Goal: Communication & Community: Answer question/provide support

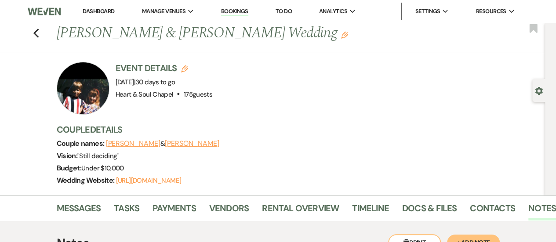
click at [44, 30] on div "Previous [PERSON_NAME] & [PERSON_NAME] Wedding Edit Bookmark" at bounding box center [270, 38] width 549 height 30
click at [39, 30] on use "button" at bounding box center [36, 34] width 6 height 10
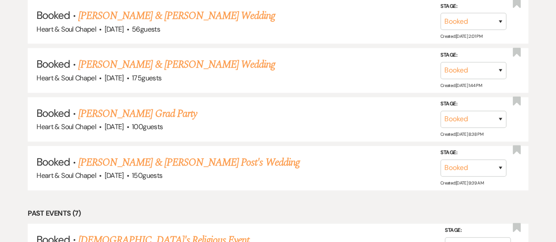
scroll to position [542, 0]
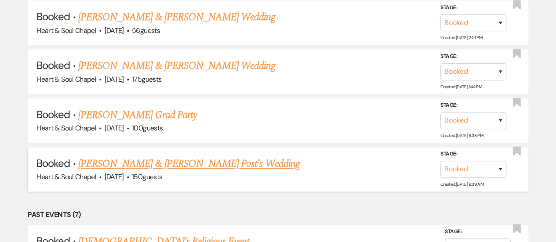
click at [185, 158] on link "[PERSON_NAME] & [PERSON_NAME] Post's Wedding" at bounding box center [188, 164] width 221 height 16
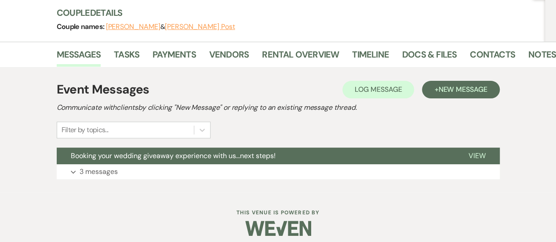
scroll to position [104, 0]
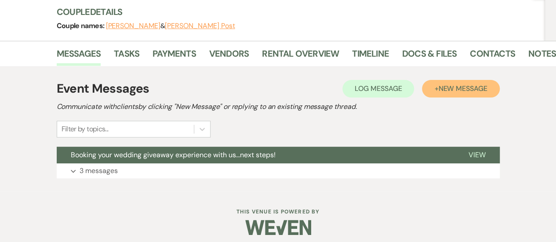
click at [448, 89] on span "New Message" at bounding box center [462, 88] width 49 height 9
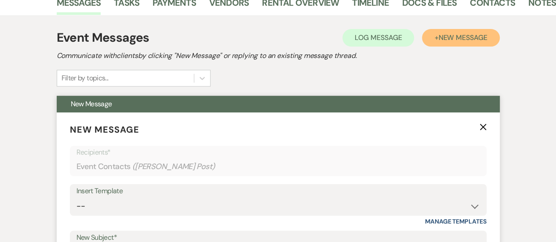
scroll to position [189, 0]
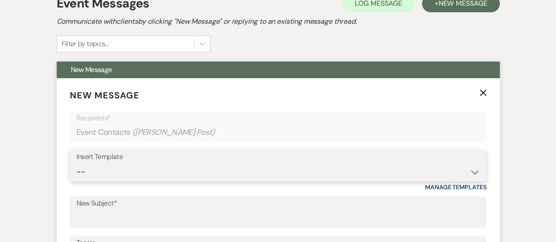
click at [229, 173] on select "-- Copy of Weven Planning Portal Introduction (Booked Wedding Events) Initial G…" at bounding box center [277, 171] width 403 height 17
select select "4219"
click at [76, 163] on select "-- Copy of Weven Planning Portal Introduction (Booked Wedding Events) Initial G…" at bounding box center [277, 171] width 403 height 17
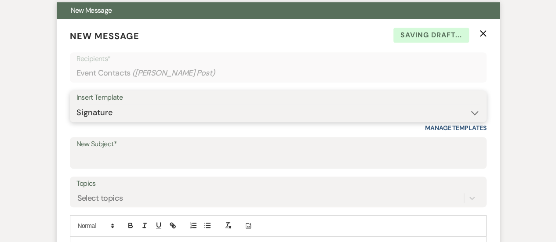
scroll to position [250, 0]
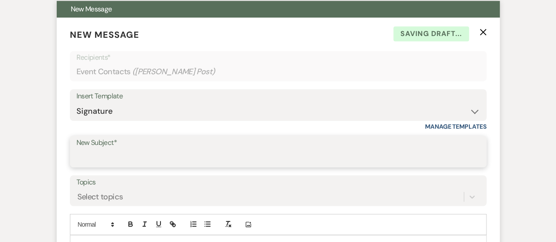
click at [124, 152] on input "New Subject*" at bounding box center [277, 157] width 403 height 17
type input "Next steps for your wedding experience!"
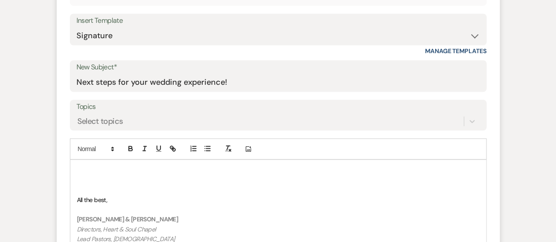
scroll to position [326, 0]
click at [92, 166] on p at bounding box center [278, 170] width 402 height 10
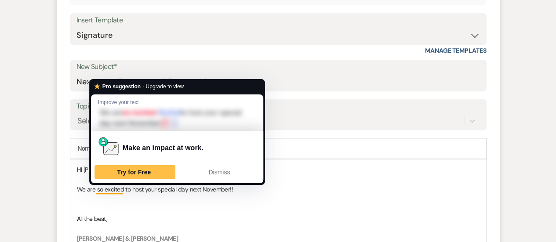
click at [107, 196] on p "To enrich screen reader interactions, please activate Accessibility in Grammarl…" at bounding box center [278, 200] width 402 height 10
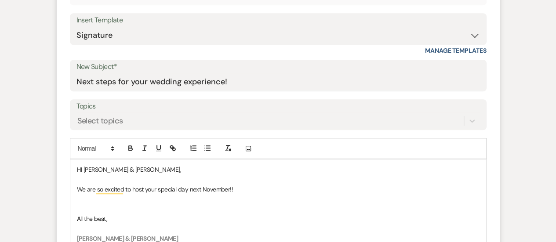
click at [239, 190] on p "We are so excited to host your special day next November!!" at bounding box center [278, 190] width 402 height 10
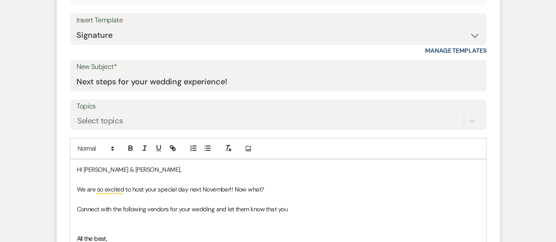
click at [285, 203] on p "To enrich screen reader interactions, please activate Accessibility in Grammarl…" at bounding box center [278, 200] width 402 height 10
drag, startPoint x: 130, startPoint y: 173, endPoint x: 53, endPoint y: 172, distance: 76.9
click at [53, 172] on div "Event Messages Log Log Message + New Message Communicate with clients by clicki…" at bounding box center [278, 178] width 501 height 668
click at [130, 148] on icon "button" at bounding box center [131, 148] width 8 height 8
click at [140, 193] on p "We are so excited to host your special day next November!! Now what?" at bounding box center [278, 190] width 402 height 10
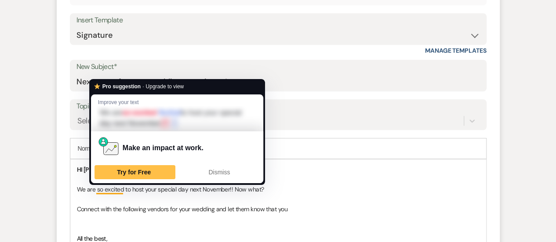
click at [141, 203] on p "To enrich screen reader interactions, please activate Accessibility in Grammarl…" at bounding box center [278, 200] width 402 height 10
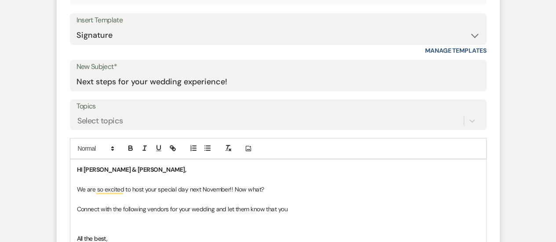
click at [77, 210] on p "Connect with the following vendors for your wedding and let them know that you" at bounding box center [278, 209] width 402 height 10
click at [222, 209] on p "1, Connect with the following vendors for your wedding and let them know that y…" at bounding box center [278, 209] width 402 height 10
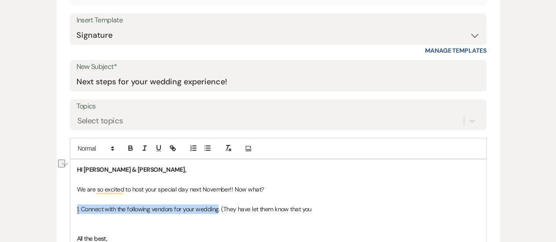
drag, startPoint x: 218, startPoint y: 207, endPoint x: 69, endPoint y: 210, distance: 148.5
click at [69, 210] on div "Event Messages Log Log Message + New Message Communicate with clients by clicki…" at bounding box center [278, 178] width 443 height 650
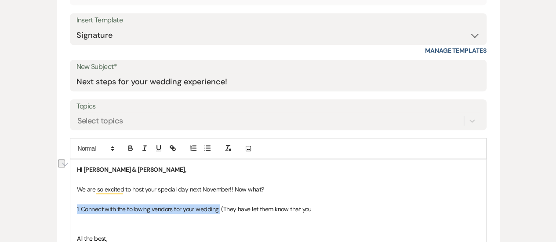
drag, startPoint x: 219, startPoint y: 205, endPoint x: 68, endPoint y: 205, distance: 151.1
click at [68, 205] on div "Event Messages Log Log Message + New Message Communicate with clients by clicki…" at bounding box center [278, 178] width 443 height 650
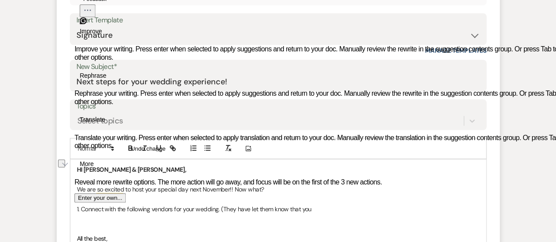
click at [344, 167] on p "HI [PERSON_NAME] & [PERSON_NAME]," at bounding box center [278, 170] width 402 height 10
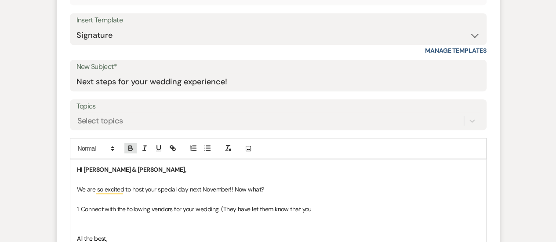
click at [131, 146] on icon "button" at bounding box center [130, 147] width 3 height 2
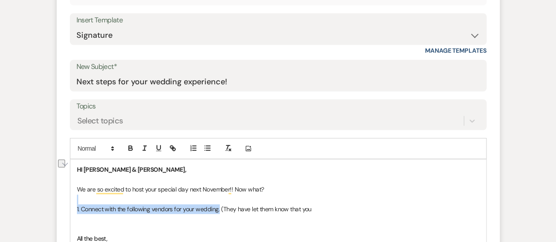
drag, startPoint x: 219, startPoint y: 208, endPoint x: 79, endPoint y: 198, distance: 140.5
click at [131, 147] on icon "button" at bounding box center [130, 147] width 3 height 2
click at [145, 203] on p "To enrich screen reader interactions, please activate Accessibility in Grammarl…" at bounding box center [278, 200] width 402 height 10
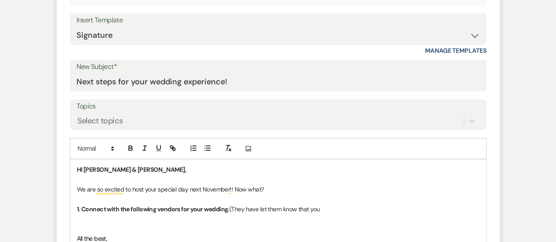
click at [328, 205] on p "1. Connect with the following vendors for your wedding. (They have let them kno…" at bounding box center [278, 209] width 402 height 10
click at [130, 208] on strong "1. Connect with the following vendors for your wedding." at bounding box center [153, 209] width 152 height 8
click at [344, 208] on p "1. Connect with the following vendors for your wedding. (Every vendor below has…" at bounding box center [278, 209] width 402 height 10
click at [349, 209] on p "1. Connect with the following vendors for your wedding. (Every vendor below has…" at bounding box center [278, 209] width 402 height 10
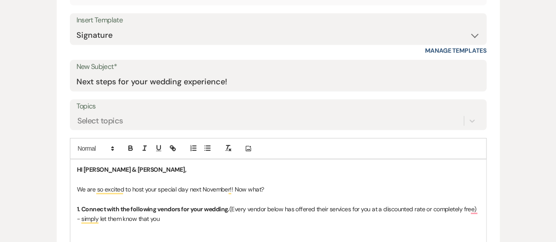
scroll to position [308, 0]
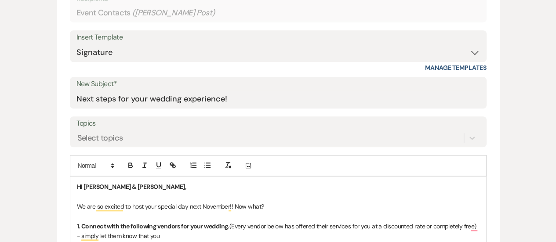
click at [308, 150] on form "New Message X Draft Recipients* Event Contacts ( [PERSON_NAME] Post ) Insert Te…" at bounding box center [278, 221] width 443 height 525
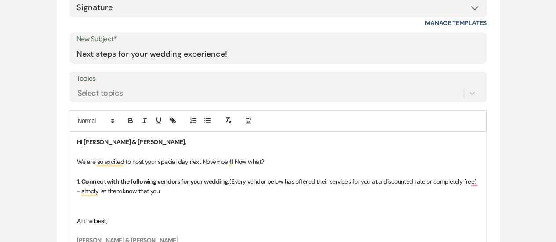
scroll to position [355, 0]
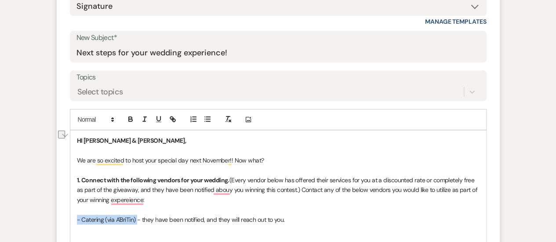
drag, startPoint x: 137, startPoint y: 217, endPoint x: 73, endPoint y: 218, distance: 63.7
click at [71, 218] on div "Event Messages Log Log Message + New Message Communicate with clients by clicki…" at bounding box center [278, 169] width 443 height 690
click at [161, 117] on icon "button" at bounding box center [159, 119] width 8 height 8
click at [179, 200] on p "1. Connect with the following vendors for your wedding. (Every vendor below has…" at bounding box center [278, 189] width 402 height 29
click at [297, 217] on p "- Catering (via A'BriTin) - they have been notified, and they will reach out to…" at bounding box center [278, 220] width 402 height 10
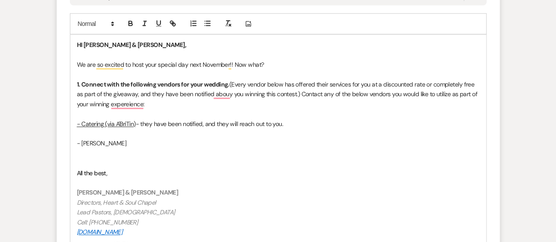
scroll to position [451, 0]
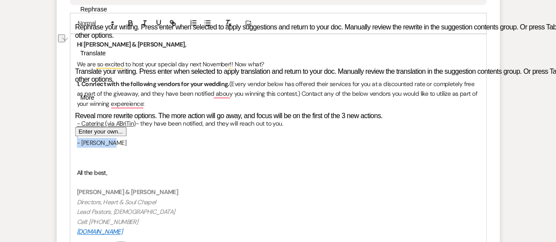
drag, startPoint x: 113, startPoint y: 143, endPoint x: 73, endPoint y: 137, distance: 40.9
click at [73, 137] on div "HI [PERSON_NAME] & [PERSON_NAME], We are so excited to host your special day ne…" at bounding box center [278, 181] width 416 height 295
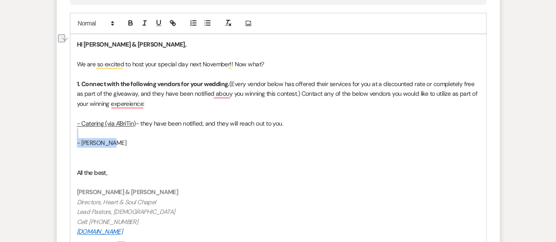
click at [91, 143] on p "- [PERSON_NAME]" at bounding box center [278, 143] width 402 height 10
drag, startPoint x: 119, startPoint y: 143, endPoint x: 77, endPoint y: 142, distance: 42.2
click at [77, 142] on p "- [PERSON_NAME]" at bounding box center [278, 143] width 402 height 10
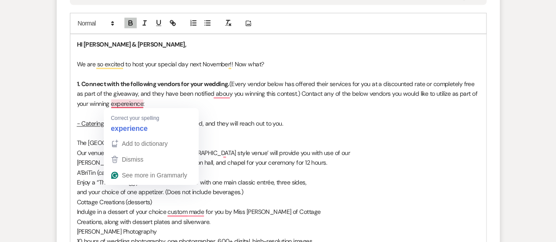
click at [243, 188] on p "and your choice of one appetizer. (Does not include beverages.)" at bounding box center [278, 192] width 402 height 10
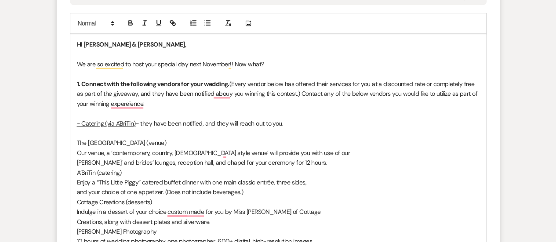
drag, startPoint x: 178, startPoint y: 143, endPoint x: 106, endPoint y: 141, distance: 72.5
click at [106, 141] on p "The [GEOGRAPHIC_DATA] (venue)" at bounding box center [278, 143] width 402 height 10
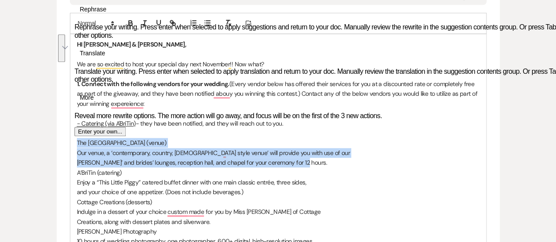
drag, startPoint x: 308, startPoint y: 165, endPoint x: 66, endPoint y: 143, distance: 242.2
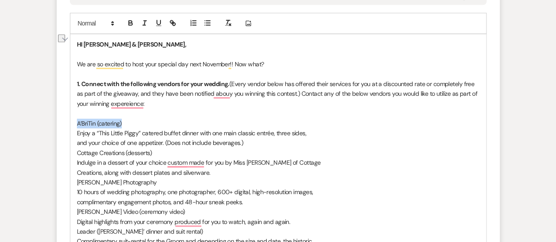
drag, startPoint x: 127, startPoint y: 123, endPoint x: 61, endPoint y: 120, distance: 66.4
click at [130, 23] on icon "button" at bounding box center [131, 23] width 8 height 8
click at [224, 141] on p "and your choice of one appetizer. (Does not include beverages.)" at bounding box center [278, 143] width 402 height 10
click at [319, 134] on p "Enjoy a “This Little Piggy” catered buffet dinner with one main classic entrée,…" at bounding box center [278, 133] width 402 height 10
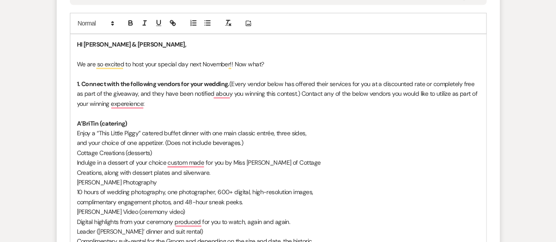
click at [259, 145] on p "and your choice of one appetizer. (Does not include beverages.)" at bounding box center [278, 143] width 402 height 10
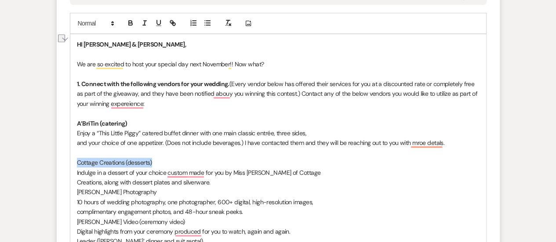
drag, startPoint x: 156, startPoint y: 162, endPoint x: 73, endPoint y: 159, distance: 83.1
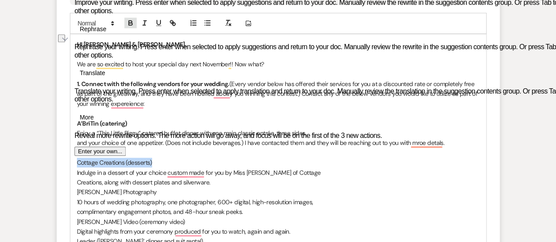
click at [129, 24] on icon "button" at bounding box center [131, 23] width 8 height 8
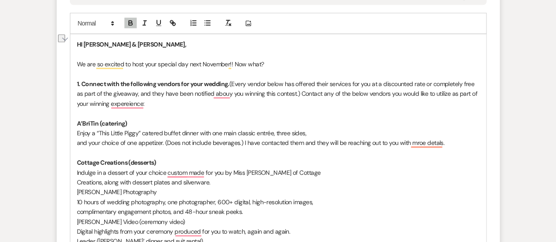
click at [147, 204] on p "10 hours of wedding photography, one photographer, 600+ digital, high-resolutio…" at bounding box center [278, 202] width 402 height 10
click at [222, 182] on p "Creations, along with dessert plates and silverware." at bounding box center [278, 182] width 402 height 10
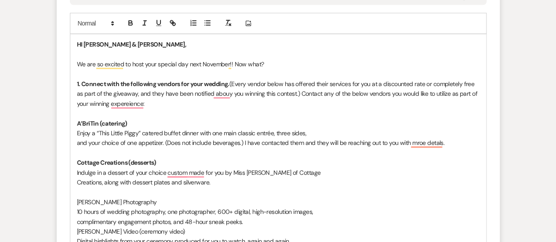
scroll to position [472, 0]
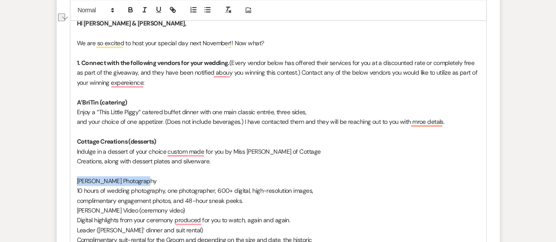
drag, startPoint x: 157, startPoint y: 181, endPoint x: 74, endPoint y: 176, distance: 83.2
click at [133, 7] on icon "button" at bounding box center [131, 10] width 8 height 8
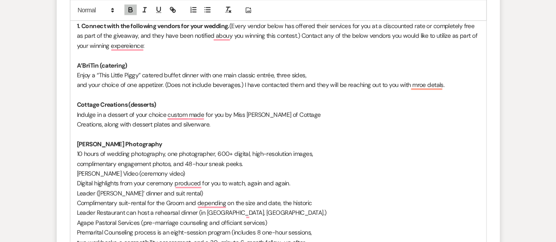
scroll to position [510, 0]
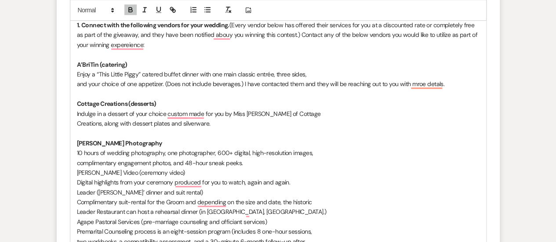
click at [254, 163] on p "complimentary engagement photos, and 48-hour sneak peeks." at bounding box center [278, 163] width 402 height 10
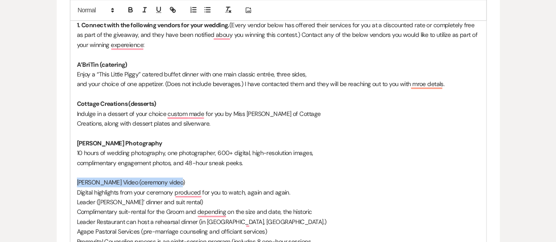
drag, startPoint x: 178, startPoint y: 179, endPoint x: 69, endPoint y: 178, distance: 108.5
click at [69, 178] on div "Event Messages Log Log Message + New Message Communicate with clients by clicki…" at bounding box center [278, 210] width 443 height 1083
click at [129, 7] on icon "button" at bounding box center [131, 10] width 8 height 8
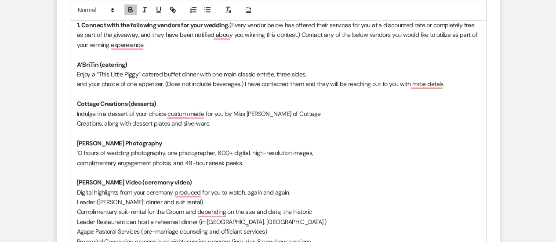
click at [153, 143] on p "[PERSON_NAME] Photography" at bounding box center [278, 143] width 402 height 10
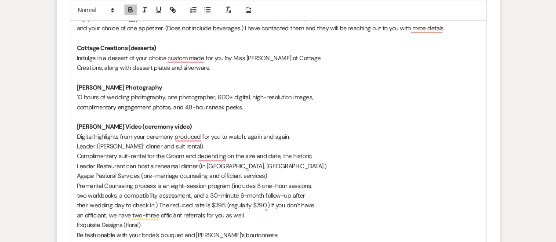
scroll to position [566, 0]
click at [185, 144] on p "Leader ([PERSON_NAME]’ dinner and suit rental)" at bounding box center [278, 146] width 402 height 10
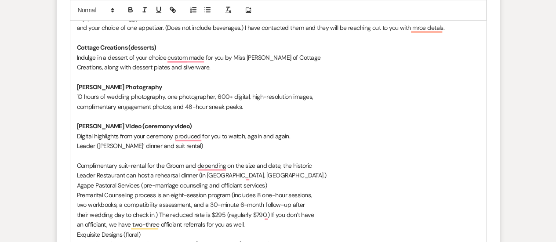
click at [82, 143] on p "Leader ([PERSON_NAME]’ dinner and suit rental)" at bounding box center [278, 146] width 402 height 10
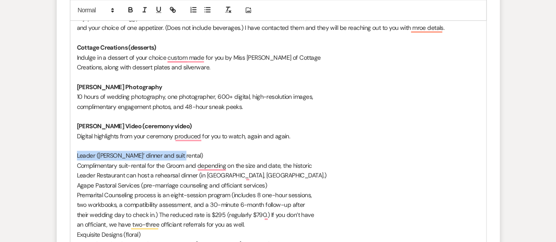
drag, startPoint x: 182, startPoint y: 156, endPoint x: 69, endPoint y: 157, distance: 112.9
click at [68, 157] on div "Event Messages Log Log Message + New Message Communicate with clients by clicki…" at bounding box center [278, 159] width 443 height 1093
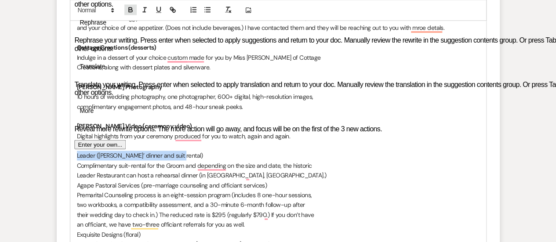
click at [130, 10] on icon "button" at bounding box center [131, 11] width 4 height 2
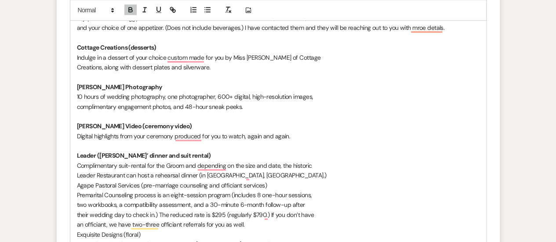
click at [184, 184] on p "Agape Pastoral Services (pre-marriage counseling and officiant services)" at bounding box center [278, 186] width 402 height 10
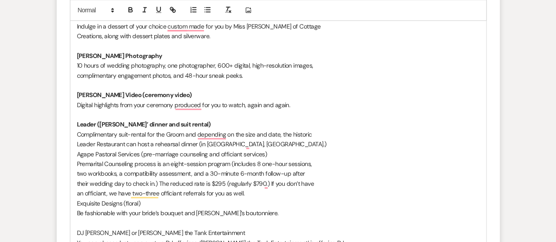
scroll to position [600, 0]
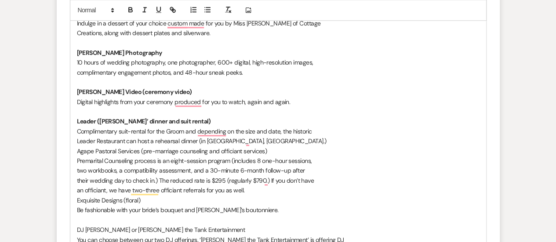
click at [81, 150] on p "Agape Pastoral Services (pre-marriage counseling and officiant services)" at bounding box center [278, 151] width 402 height 10
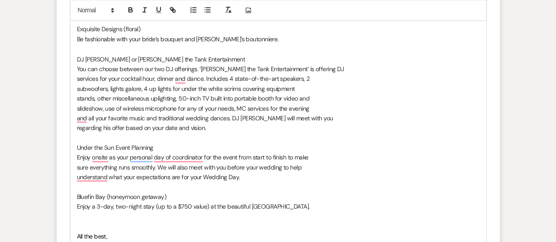
scroll to position [792, 0]
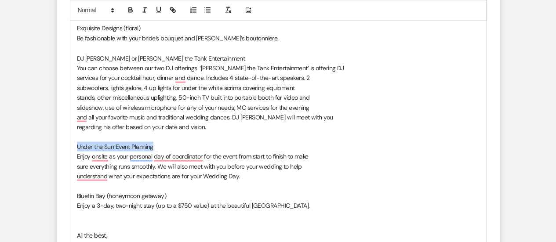
drag, startPoint x: 156, startPoint y: 144, endPoint x: 62, endPoint y: 146, distance: 94.0
click at [129, 11] on icon "button" at bounding box center [131, 10] width 8 height 8
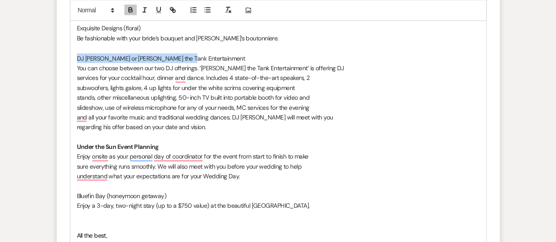
drag, startPoint x: 190, startPoint y: 58, endPoint x: 61, endPoint y: 58, distance: 128.7
click at [129, 8] on icon "button" at bounding box center [131, 10] width 8 height 8
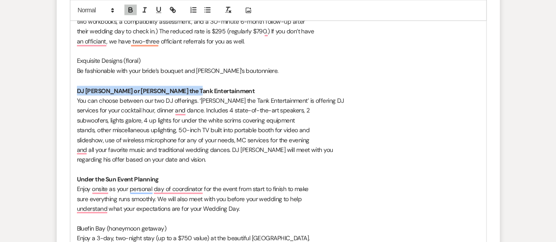
scroll to position [758, 0]
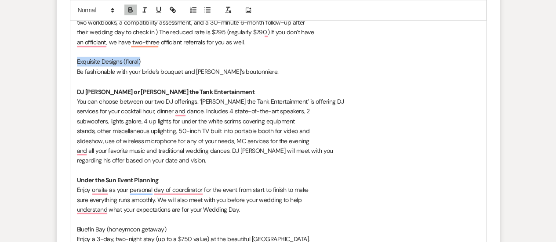
drag, startPoint x: 143, startPoint y: 60, endPoint x: 70, endPoint y: 58, distance: 73.0
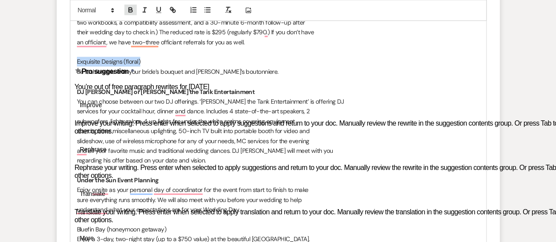
click at [129, 8] on icon "button" at bounding box center [130, 9] width 3 height 2
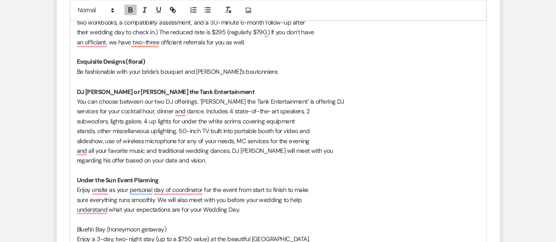
click at [156, 54] on p "To enrich screen reader interactions, please activate Accessibility in Grammarl…" at bounding box center [278, 52] width 402 height 10
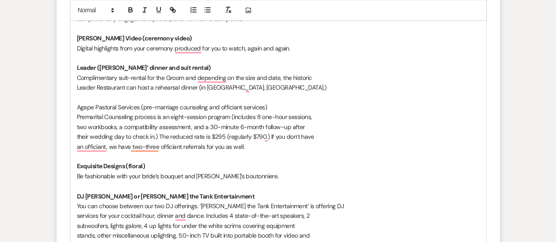
scroll to position [653, 0]
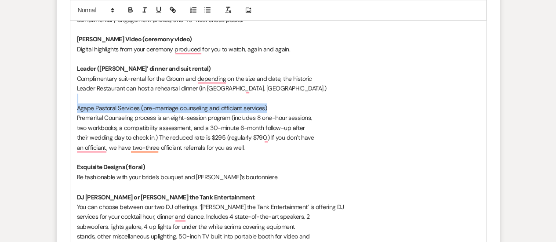
drag, startPoint x: 271, startPoint y: 108, endPoint x: 63, endPoint y: 100, distance: 208.0
click at [63, 100] on form "New Message X Draft Recipients* Event Contacts ( [PERSON_NAME] Post ) Insert Te…" at bounding box center [278, 103] width 443 height 978
click at [134, 7] on icon "button" at bounding box center [131, 10] width 8 height 8
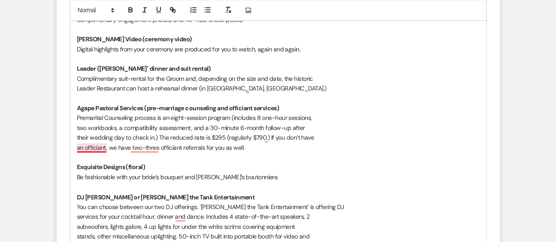
drag, startPoint x: 96, startPoint y: 147, endPoint x: 154, endPoint y: 159, distance: 59.5
click at [154, 159] on p "To enrich screen reader interactions, please activate Accessibility in Grammarl…" at bounding box center [278, 157] width 402 height 10
click at [247, 148] on p "an officiant, we have two-three officiant referrals for you as well." at bounding box center [278, 148] width 402 height 10
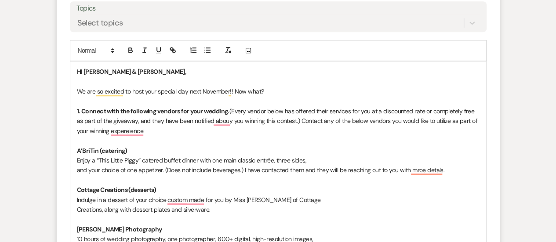
scroll to position [423, 0]
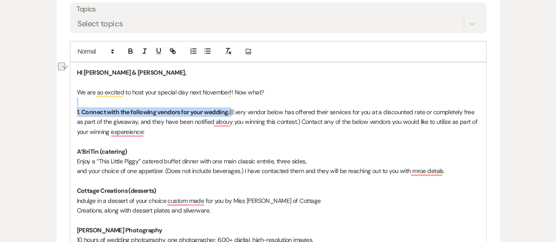
drag, startPoint x: 230, startPoint y: 109, endPoint x: 54, endPoint y: 98, distance: 176.1
click at [160, 51] on icon "button" at bounding box center [159, 51] width 8 height 8
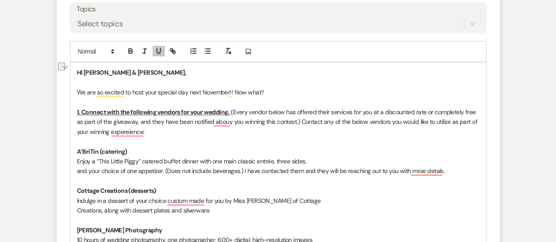
click at [187, 137] on p "To enrich screen reader interactions, please activate Accessibility in Grammarl…" at bounding box center [278, 142] width 402 height 10
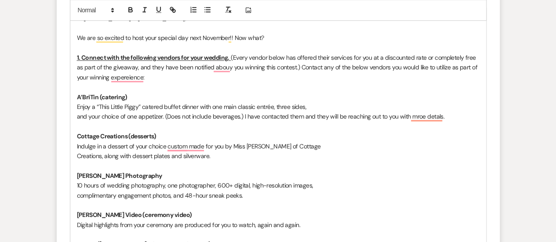
scroll to position [489, 0]
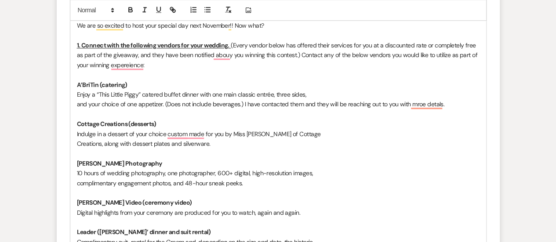
drag, startPoint x: 184, startPoint y: 133, endPoint x: 314, endPoint y: 148, distance: 131.3
click at [314, 148] on p "To enrich screen reader interactions, please activate Accessibility in Grammarl…" at bounding box center [278, 153] width 402 height 10
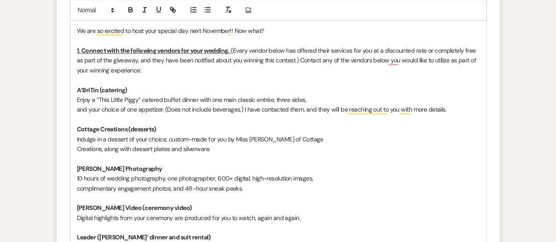
scroll to position [485, 0]
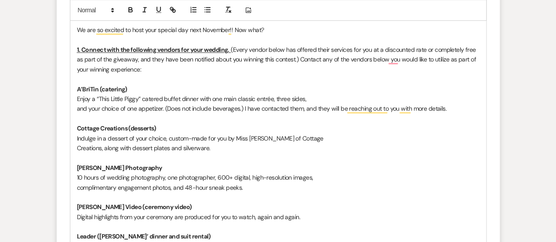
click at [138, 89] on p "A’BriTin (catering)" at bounding box center [278, 89] width 402 height 10
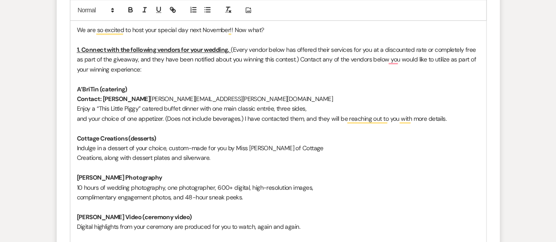
drag, startPoint x: 228, startPoint y: 99, endPoint x: 146, endPoint y: 98, distance: 82.2
click at [146, 98] on p "Contact: [PERSON_NAME] [PERSON_NAME][EMAIL_ADDRESS][PERSON_NAME][DOMAIN_NAME]" at bounding box center [278, 99] width 402 height 10
click at [144, 12] on line "button" at bounding box center [144, 12] width 3 height 0
click at [146, 102] on p "Contact: [PERSON_NAME] [PERSON_NAME][EMAIL_ADDRESS][PERSON_NAME][DOMAIN_NAME]" at bounding box center [278, 99] width 402 height 10
drag, startPoint x: 168, startPoint y: 96, endPoint x: 149, endPoint y: 98, distance: 18.5
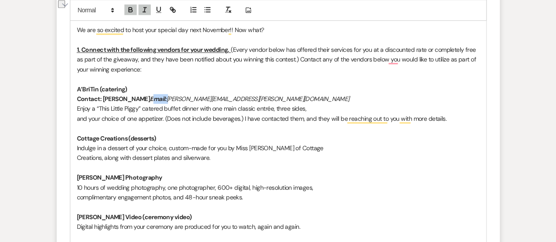
click at [149, 98] on p "Contact: [PERSON_NAME] Email: [PERSON_NAME][EMAIL_ADDRESS][PERSON_NAME][DOMAIN_…" at bounding box center [278, 99] width 402 height 10
click at [133, 6] on icon "button" at bounding box center [131, 10] width 8 height 8
click at [155, 119] on p "and your choice of one appetizer. (Does not include beverages.) I have contacte…" at bounding box center [278, 119] width 402 height 10
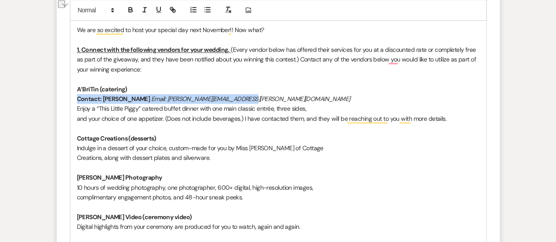
drag, startPoint x: 242, startPoint y: 100, endPoint x: 76, endPoint y: 95, distance: 165.2
click at [77, 95] on p "Contact: [PERSON_NAME] Email: [PERSON_NAME][EMAIL_ADDRESS][PERSON_NAME][DOMAIN_…" at bounding box center [278, 99] width 402 height 10
click at [130, 8] on icon "button" at bounding box center [130, 9] width 3 height 2
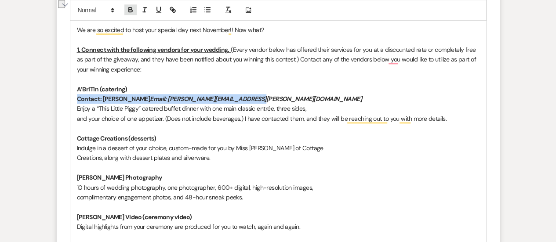
click at [130, 8] on icon "button" at bounding box center [130, 9] width 3 height 2
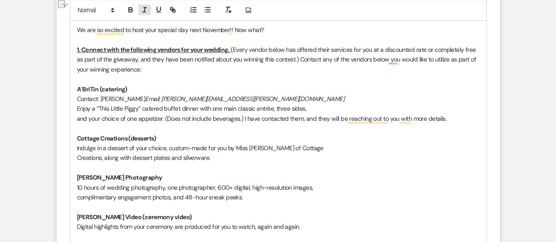
click at [149, 10] on button "button" at bounding box center [144, 10] width 12 height 11
click at [186, 124] on p "To enrich screen reader interactions, please activate Accessibility in Grammarl…" at bounding box center [278, 128] width 402 height 10
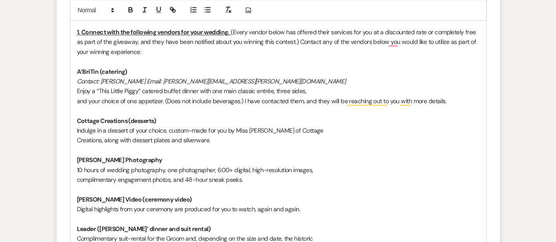
scroll to position [505, 0]
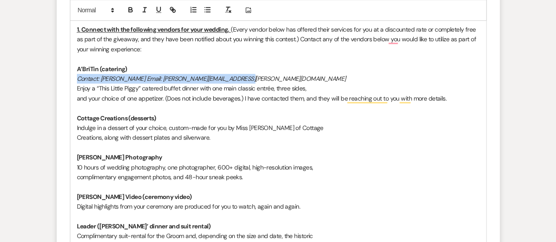
drag, startPoint x: 241, startPoint y: 78, endPoint x: 75, endPoint y: 81, distance: 165.7
copy em "Contact: [PERSON_NAME] Email: [PERSON_NAME][EMAIL_ADDRESS][PERSON_NAME][DOMAIN_…"
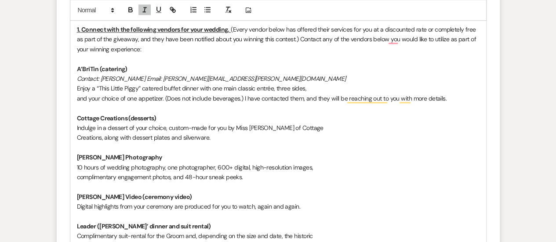
click at [163, 118] on p "Cottage Creations (desserts)" at bounding box center [278, 118] width 402 height 10
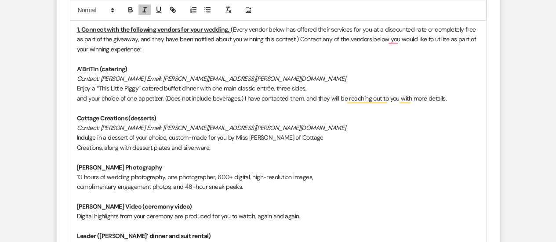
click at [156, 127] on em "Contact: [PERSON_NAME] Email: [PERSON_NAME][EMAIL_ADDRESS][PERSON_NAME][DOMAIN_…" at bounding box center [211, 128] width 269 height 8
click at [145, 77] on em "Contact: [PERSON_NAME] Email: [PERSON_NAME][EMAIL_ADDRESS][PERSON_NAME][DOMAIN_…" at bounding box center [211, 79] width 269 height 8
click at [148, 126] on em "Contact: [PERSON_NAME] Email: [PERSON_NAME][EMAIL_ADDRESS][PERSON_NAME][DOMAIN_…" at bounding box center [211, 128] width 269 height 8
click at [245, 126] on p "Contact: [PERSON_NAME] // Email: [PERSON_NAME][EMAIL_ADDRESS][PERSON_NAME][DOMA…" at bounding box center [278, 128] width 402 height 10
drag, startPoint x: 239, startPoint y: 125, endPoint x: 164, endPoint y: 128, distance: 74.7
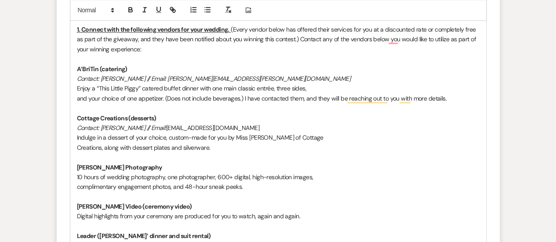
click at [164, 128] on p "Contact: [PERSON_NAME] // Email: [EMAIL_ADDRESS][DOMAIN_NAME]" at bounding box center [278, 128] width 402 height 10
click at [146, 10] on icon "button" at bounding box center [145, 10] width 8 height 8
click at [240, 123] on p "Contact: [PERSON_NAME] // Email: [EMAIL_ADDRESS][DOMAIN_NAME]" at bounding box center [278, 128] width 402 height 10
click at [263, 126] on p "Contact: [PERSON_NAME] // Email: [EMAIL_ADDRESS][DOMAIN_NAME] // Cell:" at bounding box center [278, 128] width 402 height 10
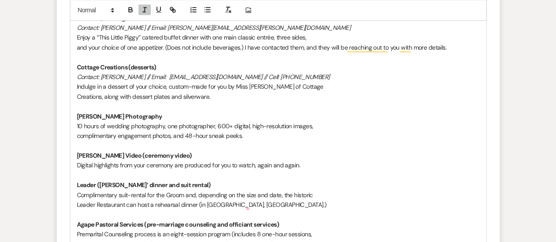
scroll to position [556, 0]
click at [160, 112] on p "[PERSON_NAME] Photography" at bounding box center [278, 117] width 402 height 10
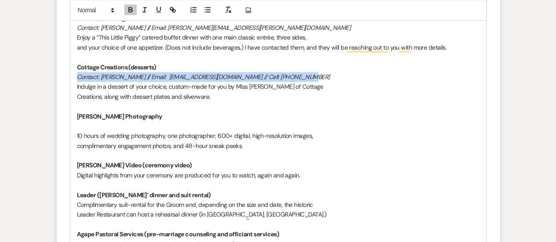
drag, startPoint x: 308, startPoint y: 71, endPoint x: 76, endPoint y: 72, distance: 232.4
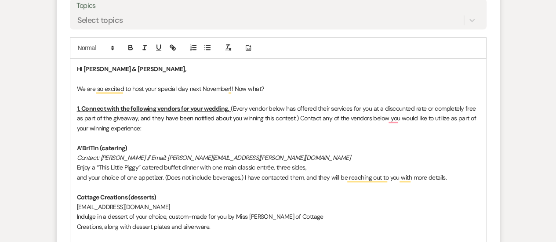
scroll to position [427, 0]
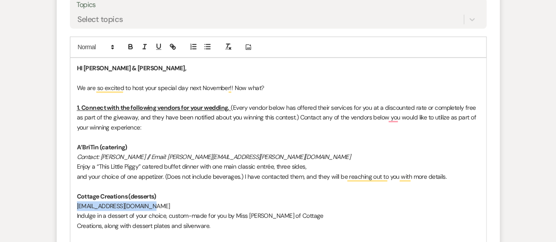
drag, startPoint x: 151, startPoint y: 205, endPoint x: 78, endPoint y: 206, distance: 73.4
click at [78, 206] on p "[EMAIL_ADDRESS][DOMAIN_NAME] ﻿" at bounding box center [278, 206] width 402 height 10
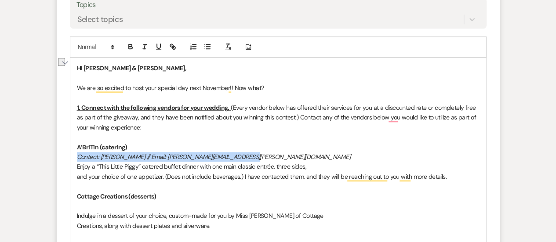
drag, startPoint x: 245, startPoint y: 153, endPoint x: 73, endPoint y: 153, distance: 171.8
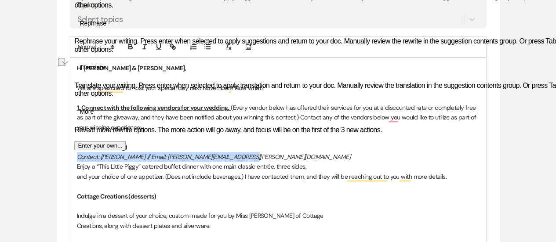
copy em "Contact: [PERSON_NAME] // Email: [PERSON_NAME][EMAIL_ADDRESS][PERSON_NAME][DOMA…"
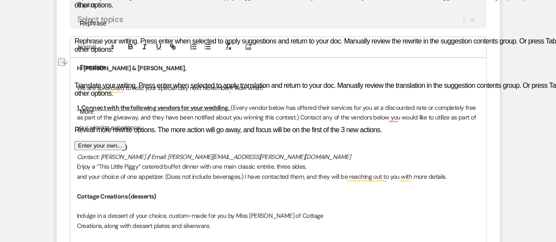
click at [86, 205] on p "﻿" at bounding box center [278, 206] width 402 height 10
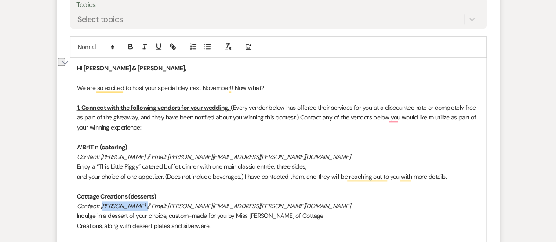
drag, startPoint x: 144, startPoint y: 204, endPoint x: 102, endPoint y: 205, distance: 41.7
click at [102, 205] on em "Contact: [PERSON_NAME] // Email: [PERSON_NAME][EMAIL_ADDRESS][PERSON_NAME][DOMA…" at bounding box center [213, 206] width 273 height 8
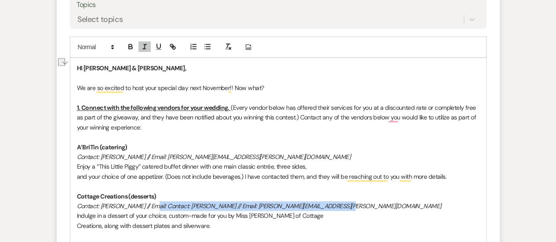
drag, startPoint x: 331, startPoint y: 203, endPoint x: 149, endPoint y: 206, distance: 181.9
click at [149, 206] on p "Contact: [PERSON_NAME] // Email: Contact: [PERSON_NAME] // Email: [PERSON_NAME]…" at bounding box center [278, 206] width 402 height 10
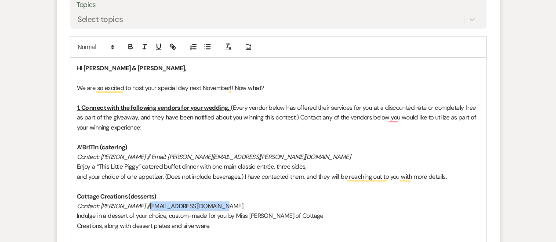
drag, startPoint x: 221, startPoint y: 204, endPoint x: 151, endPoint y: 203, distance: 70.3
click at [151, 203] on p "Contact: [PERSON_NAME] // [EMAIL_ADDRESS][DOMAIN_NAME]" at bounding box center [278, 206] width 402 height 10
click at [146, 44] on line "button" at bounding box center [145, 44] width 3 height 0
click at [233, 199] on p "Cottage Creations (desserts)" at bounding box center [278, 197] width 402 height 10
click at [227, 202] on p "Contact: [PERSON_NAME] // [EMAIL_ADDRESS][DOMAIN_NAME]" at bounding box center [278, 206] width 402 height 10
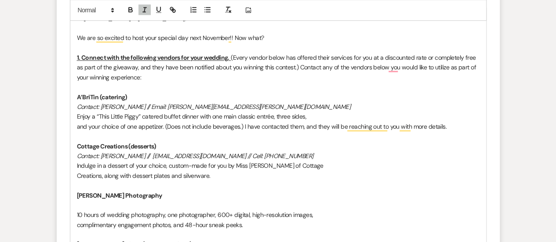
scroll to position [477, 0]
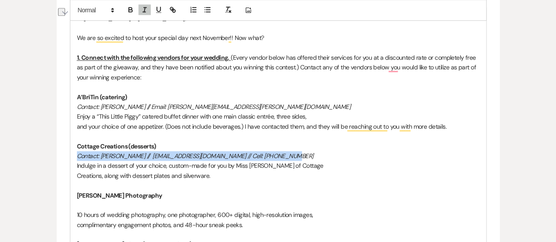
drag, startPoint x: 290, startPoint y: 154, endPoint x: 73, endPoint y: 156, distance: 217.5
copy em "Contact: [PERSON_NAME] // [EMAIL_ADDRESS][DOMAIN_NAME] // Cell: [PHONE_NUMBER]"
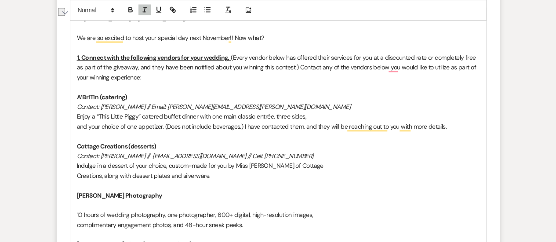
click at [90, 202] on p "To enrich screen reader interactions, please activate Accessibility in Grammarl…" at bounding box center [278, 205] width 402 height 10
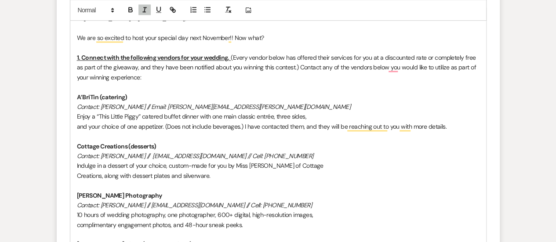
click at [131, 206] on em "Contact: [PERSON_NAME] // [EMAIL_ADDRESS][DOMAIN_NAME] // Cell: [PHONE_NUMBER]" at bounding box center [194, 205] width 235 height 8
drag, startPoint x: 273, startPoint y: 203, endPoint x: 214, endPoint y: 204, distance: 59.8
click at [214, 204] on p "Contact: [PERSON_NAME] // [EMAIL_ADDRESS][DOMAIN_NAME] // Cell: [PHONE_NUMBER]" at bounding box center [278, 205] width 402 height 10
click at [258, 207] on em "Contact: [PERSON_NAME] // [EMAIL_ADDRESS][DOMAIN_NAME] // Cell: [PHONE_NUMBER]" at bounding box center [194, 205] width 235 height 8
click at [283, 204] on p "Contact: [PERSON_NAME] // [EMAIL_ADDRESS][DOMAIN_NAME] // Cell: [PHONE_NUMBER]" at bounding box center [278, 205] width 402 height 10
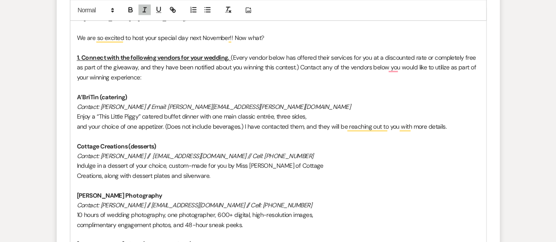
click at [283, 204] on p "Contact: [PERSON_NAME] // [EMAIL_ADDRESS][DOMAIN_NAME] // Cell: [PHONE_NUMBER]" at bounding box center [278, 205] width 402 height 10
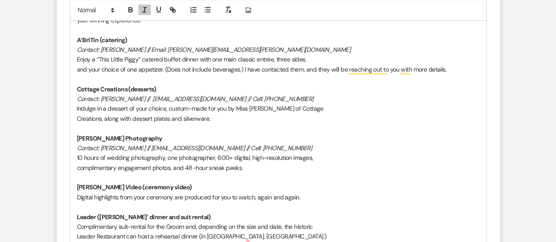
scroll to position [538, 0]
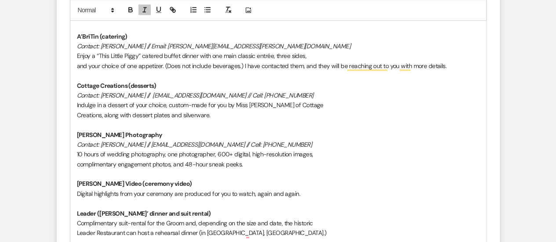
click at [185, 184] on p "[PERSON_NAME] Video (ceremony video)" at bounding box center [278, 184] width 402 height 10
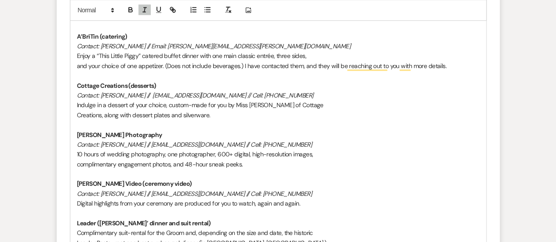
click at [143, 194] on em "Contact: [PERSON_NAME] // [EMAIL_ADDRESS][DOMAIN_NAME] // Cell: [PHONE_NUMBER]" at bounding box center [194, 194] width 235 height 8
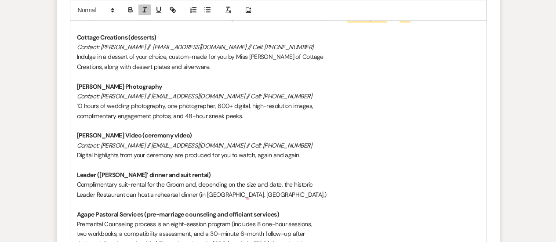
scroll to position [586, 0]
click at [196, 172] on p "Leader ([PERSON_NAME]’ dinner and suit rental)" at bounding box center [278, 175] width 402 height 10
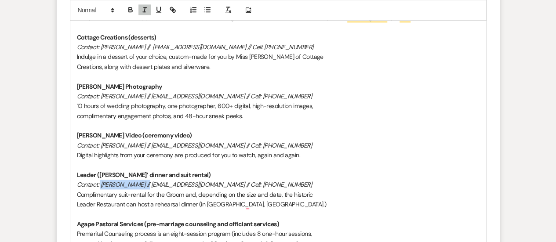
drag, startPoint x: 144, startPoint y: 182, endPoint x: 102, endPoint y: 184, distance: 42.2
click at [102, 184] on em "Contact: [PERSON_NAME] // [EMAIL_ADDRESS][DOMAIN_NAME] // Cell: [PHONE_NUMBER]" at bounding box center [194, 185] width 235 height 8
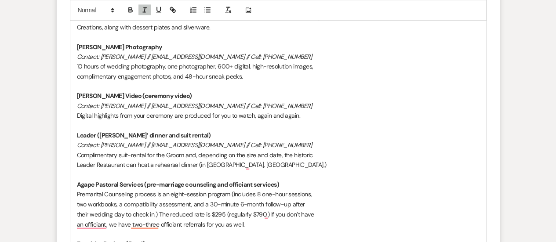
scroll to position [629, 0]
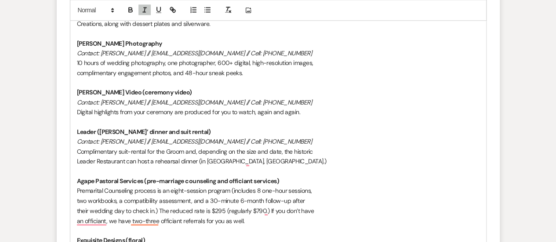
click at [288, 179] on p "Agape Pastoral Services (pre-marriage counseling and officiant services)" at bounding box center [278, 181] width 402 height 10
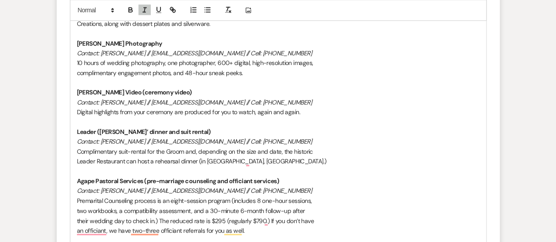
click at [142, 189] on em "Contact: [PERSON_NAME] // [EMAIL_ADDRESS][DOMAIN_NAME] // Cell: [PHONE_NUMBER]" at bounding box center [194, 191] width 235 height 8
click at [285, 181] on p "Agape Pastoral Services (pre-marriage counseling and officiant services)" at bounding box center [278, 181] width 402 height 10
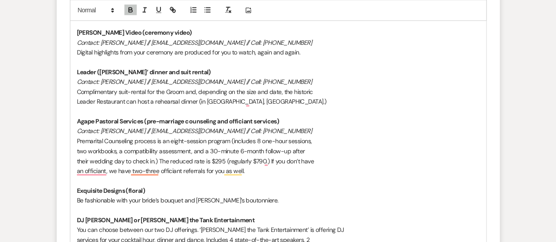
scroll to position [687, 0]
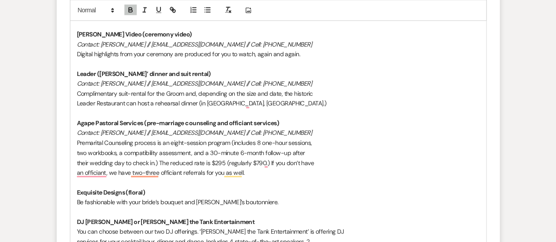
click at [142, 120] on strong "Agape Pastoral Services (pre-marriage counseling and officiant services)" at bounding box center [178, 123] width 203 height 8
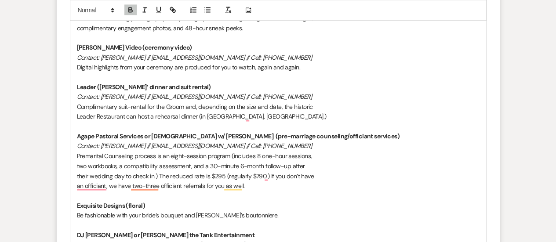
scroll to position [667, 0]
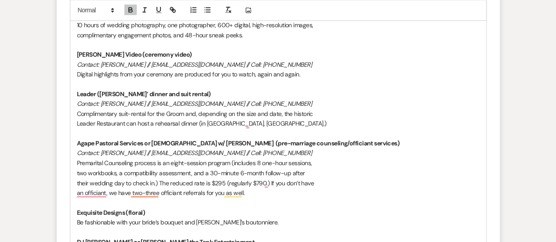
click at [277, 149] on p "Contact: [PERSON_NAME] // [EMAIL_ADDRESS][DOMAIN_NAME] // Cell: [PHONE_NUMBER]" at bounding box center [278, 153] width 402 height 10
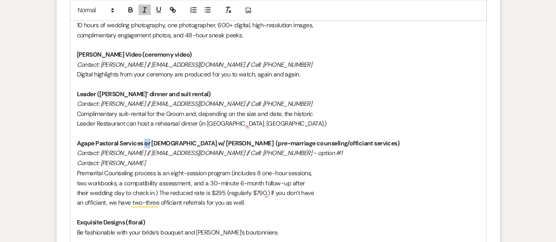
drag, startPoint x: 150, startPoint y: 140, endPoint x: 145, endPoint y: 142, distance: 5.1
click at [145, 142] on strong "Agape Pastoral Services or [DEMOGRAPHIC_DATA] w/ [PERSON_NAME] (pre-marriage co…" at bounding box center [238, 143] width 323 height 8
click at [162, 8] on button "button" at bounding box center [158, 10] width 12 height 11
click at [184, 178] on p "two workbooks, a compatibility assessment, and a 30-minute 6-month follow-up af…" at bounding box center [278, 183] width 402 height 10
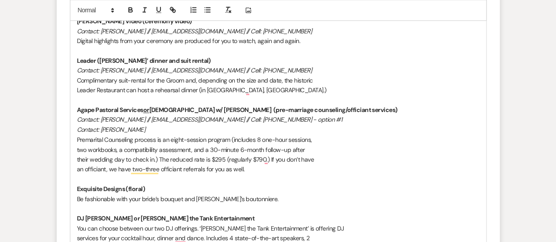
scroll to position [701, 0]
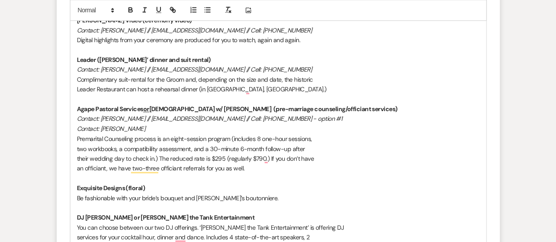
click at [149, 126] on p "Contact: [PERSON_NAME]" at bounding box center [278, 129] width 402 height 10
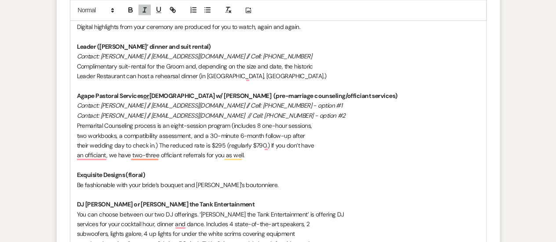
scroll to position [715, 0]
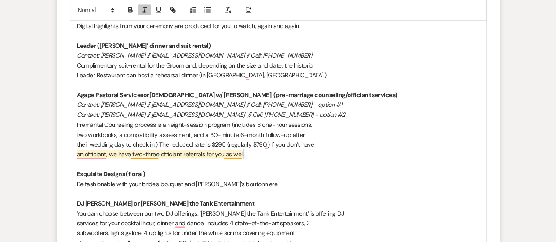
click at [241, 153] on p "an officiant, we have two-three officiant referrals for you as well." at bounding box center [278, 154] width 402 height 10
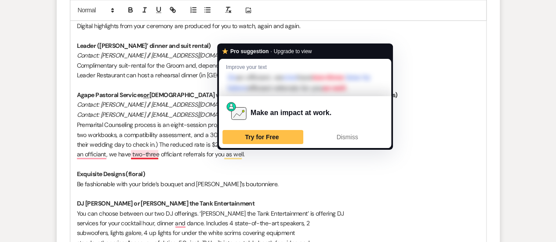
click at [154, 152] on p "an officiant, we have two-three officiant referrals for you as well." at bounding box center [278, 154] width 402 height 10
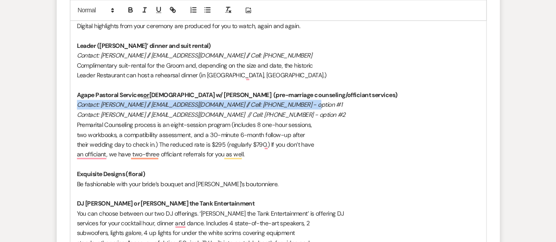
drag, startPoint x: 303, startPoint y: 102, endPoint x: 75, endPoint y: 104, distance: 228.0
click at [75, 104] on div "HI [PERSON_NAME] & [PERSON_NAME], We are so excited to host your special day ne…" at bounding box center [278, 154] width 416 height 768
copy em "Contact: [PERSON_NAME] // [EMAIL_ADDRESS][DOMAIN_NAME] // Cell: [PHONE_NUMBER] …"
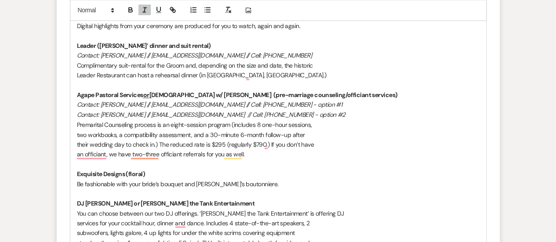
click at [153, 167] on p "To enrich screen reader interactions, please activate Accessibility in Grammarl…" at bounding box center [278, 164] width 402 height 10
click at [153, 171] on p "Exquisite Designs (floral)" at bounding box center [278, 174] width 402 height 10
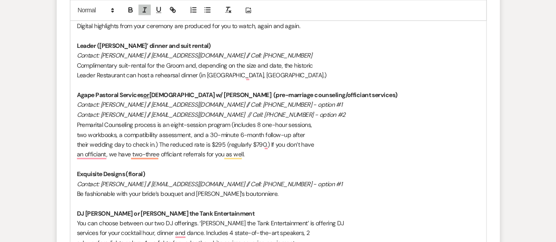
click at [131, 181] on em "Contact: [PERSON_NAME] // [EMAIL_ADDRESS][DOMAIN_NAME] // Cell: [PHONE_NUMBER] …" at bounding box center [209, 184] width 265 height 8
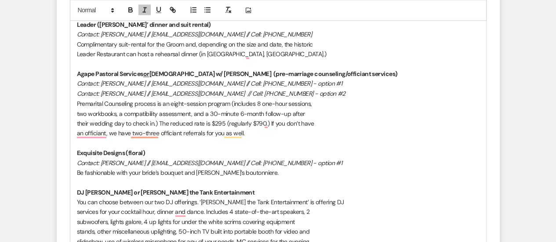
click at [201, 192] on p "DJ [PERSON_NAME] or [PERSON_NAME] the Tank Entertainment" at bounding box center [278, 192] width 402 height 10
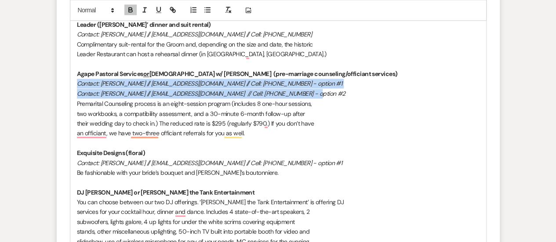
drag, startPoint x: 304, startPoint y: 90, endPoint x: 77, endPoint y: 85, distance: 227.6
click at [77, 85] on div "HI [PERSON_NAME] & [PERSON_NAME], We are so excited to host your special day ne…" at bounding box center [278, 137] width 416 height 777
copy div "Contact: [PERSON_NAME] // [EMAIL_ADDRESS][DOMAIN_NAME] // Cell: [PHONE_NUMBER] …"
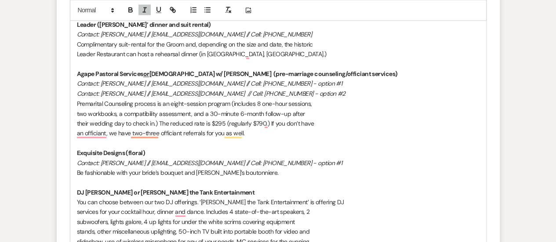
click at [195, 192] on p "DJ [PERSON_NAME] or [PERSON_NAME] the Tank Entertainment" at bounding box center [278, 192] width 402 height 10
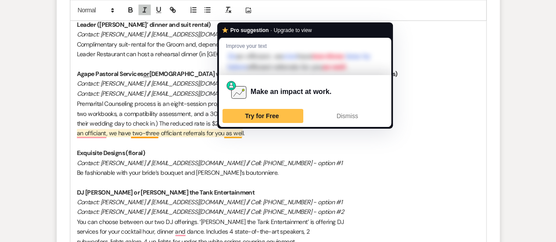
click at [191, 133] on p "an officiant, we have two-three officiant referrals for you as well." at bounding box center [278, 133] width 402 height 10
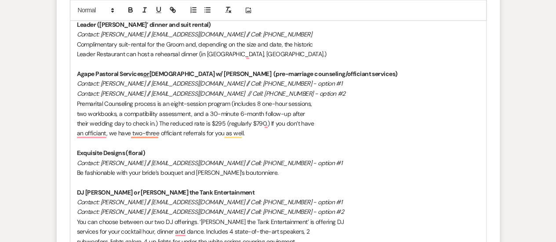
click at [302, 94] on p "Contact: [PERSON_NAME] // [EMAIL_ADDRESS][DOMAIN_NAME] // Cell: [PHONE_NUMBER] …" at bounding box center [278, 94] width 402 height 10
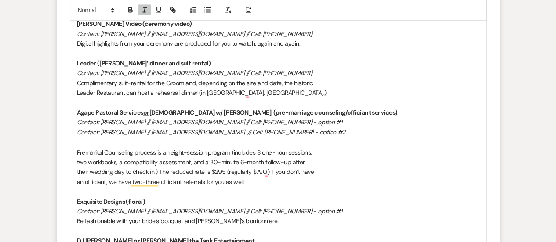
scroll to position [697, 0]
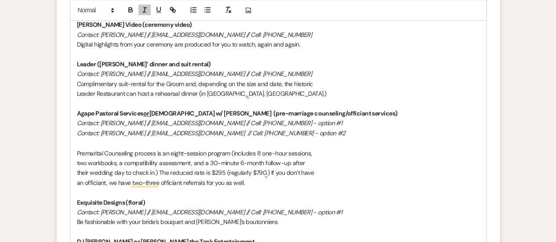
click at [283, 69] on p "Contact: [PERSON_NAME] // [EMAIL_ADDRESS][DOMAIN_NAME] // Cell: [PHONE_NUMBER]" at bounding box center [278, 74] width 402 height 10
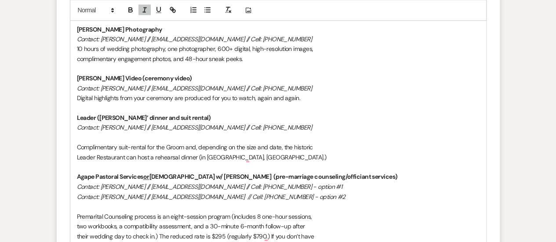
scroll to position [641, 0]
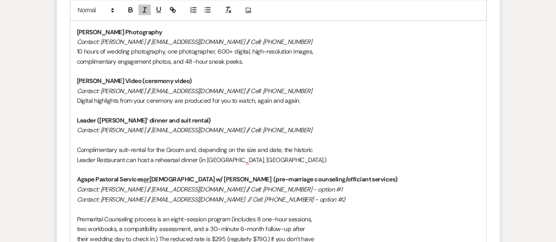
click at [270, 87] on p "Contact: [PERSON_NAME] // [EMAIL_ADDRESS][DOMAIN_NAME] // Cell: [PHONE_NUMBER]" at bounding box center [278, 91] width 402 height 10
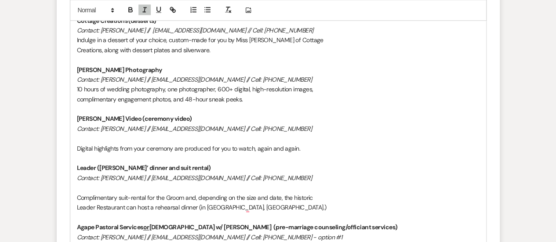
scroll to position [603, 0]
click at [285, 79] on p "Contact: [PERSON_NAME] // [EMAIL_ADDRESS][DOMAIN_NAME] // Cell: [PHONE_NUMBER]" at bounding box center [278, 80] width 402 height 10
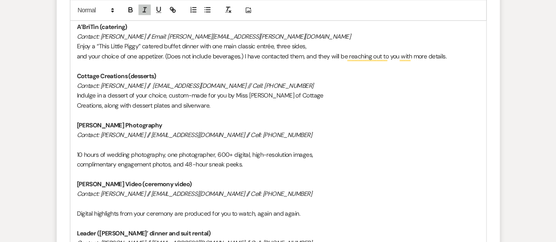
scroll to position [543, 0]
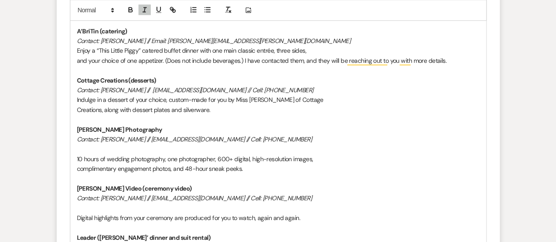
click at [292, 89] on p "Contact: [PERSON_NAME] // [EMAIL_ADDRESS][DOMAIN_NAME] // Cell: [PHONE_NUMBER]" at bounding box center [278, 90] width 402 height 10
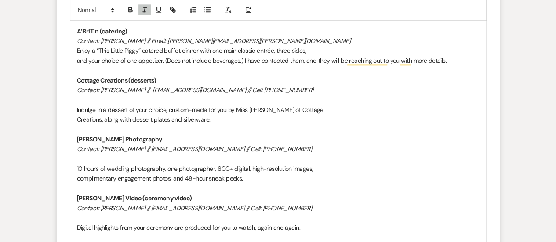
scroll to position [497, 0]
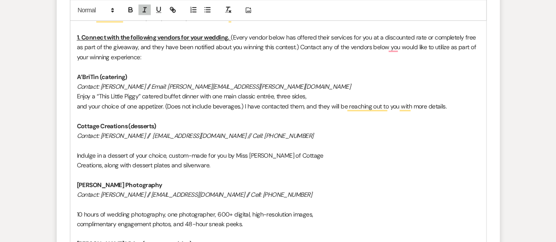
click at [244, 88] on p "Contact: [PERSON_NAME] // Email: [PERSON_NAME][EMAIL_ADDRESS][PERSON_NAME][DOMA…" at bounding box center [278, 87] width 402 height 10
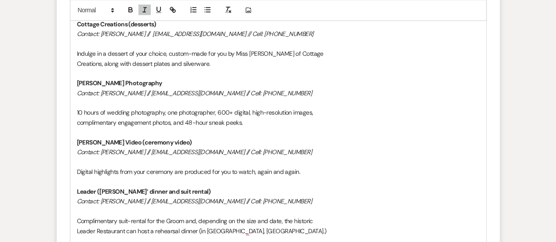
scroll to position [613, 0]
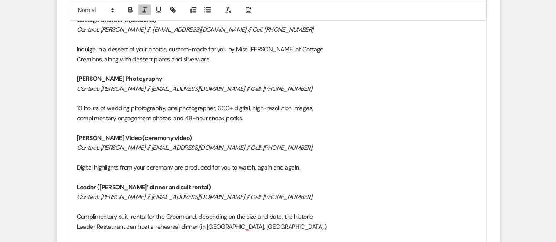
click at [92, 95] on p "To enrich screen reader interactions, please activate Accessibility in Grammarl…" at bounding box center [278, 99] width 402 height 10
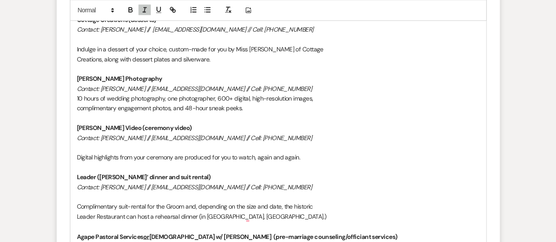
click at [84, 147] on p "To enrich screen reader interactions, please activate Accessibility in Grammarl…" at bounding box center [278, 148] width 402 height 10
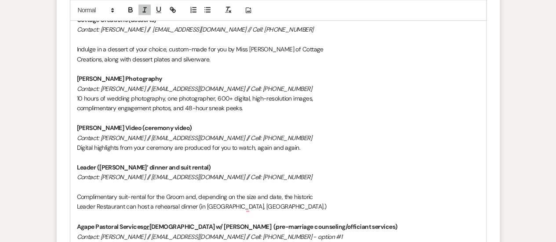
click at [87, 185] on p "To enrich screen reader interactions, please activate Accessibility in Grammarl…" at bounding box center [278, 187] width 402 height 10
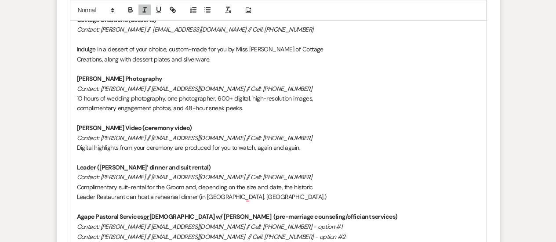
click at [87, 185] on p "Complimentary suit-rental for the Groom and, depending on the size and date, th…" at bounding box center [278, 187] width 402 height 10
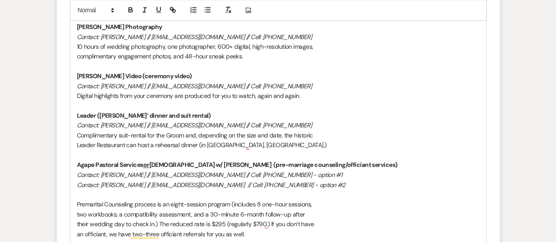
scroll to position [667, 0]
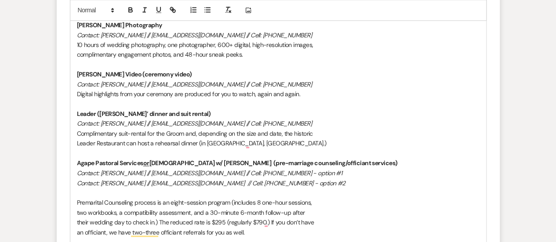
click at [87, 185] on em "Contact: [PERSON_NAME] // [EMAIL_ADDRESS][DOMAIN_NAME] // Cell: [PHONE_NUMBER] …" at bounding box center [211, 183] width 268 height 8
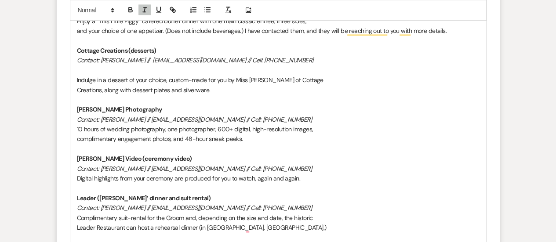
scroll to position [550, 0]
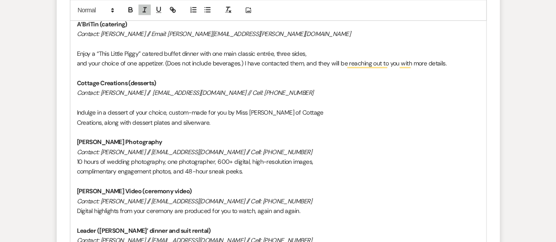
click at [83, 101] on p "To enrich screen reader interactions, please activate Accessibility in Grammarl…" at bounding box center [278, 103] width 402 height 10
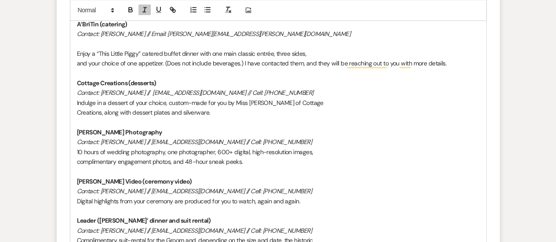
click at [83, 42] on p "To enrich screen reader interactions, please activate Accessibility in Grammarl…" at bounding box center [278, 44] width 402 height 10
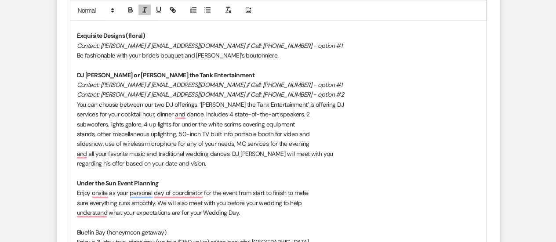
scroll to position [854, 0]
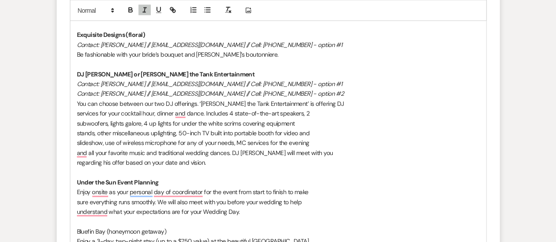
click at [132, 82] on em "Contact: [PERSON_NAME] // [EMAIL_ADDRESS][DOMAIN_NAME] // Cell: [PHONE_NUMBER] …" at bounding box center [209, 84] width 265 height 8
click at [138, 92] on em "Contact: [PERSON_NAME] // [EMAIL_ADDRESS][DOMAIN_NAME] // Cell: [PHONE_NUMBER] …" at bounding box center [210, 94] width 267 height 8
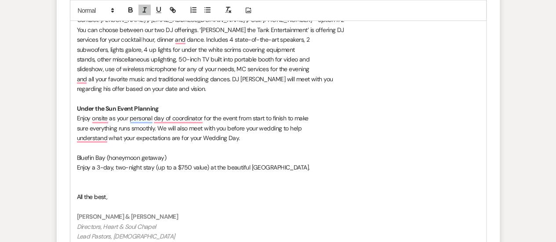
scroll to position [930, 0]
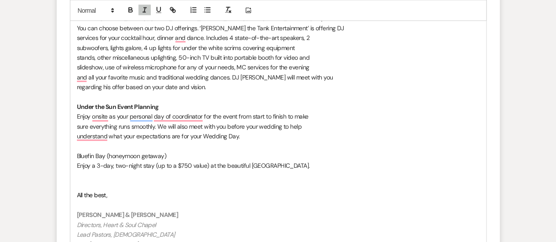
click at [164, 109] on p "Under the Sun Event Planning" at bounding box center [278, 107] width 402 height 10
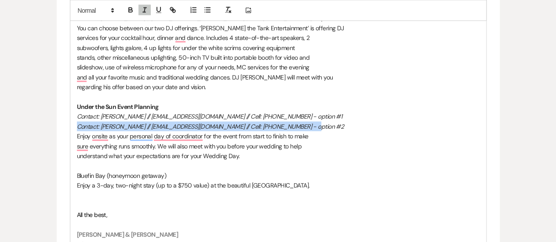
drag, startPoint x: 310, startPoint y: 126, endPoint x: 44, endPoint y: 123, distance: 266.2
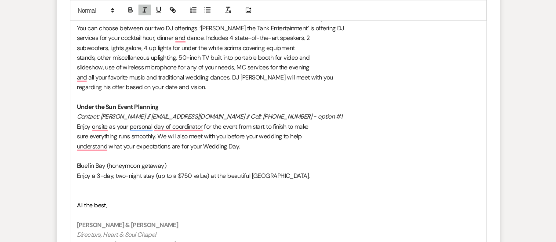
click at [304, 112] on p "Contact: [PERSON_NAME] // [EMAIL_ADDRESS][DOMAIN_NAME] // Cell: [PHONE_NUMBER] …" at bounding box center [278, 117] width 402 height 10
click at [130, 114] on em "Contact: [PERSON_NAME] // [EMAIL_ADDRESS][DOMAIN_NAME] // Cell: [PHONE_NUMBER]" at bounding box center [194, 116] width 235 height 8
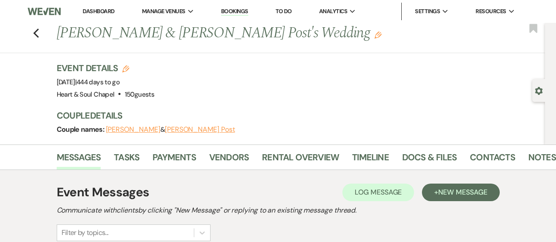
select select "4219"
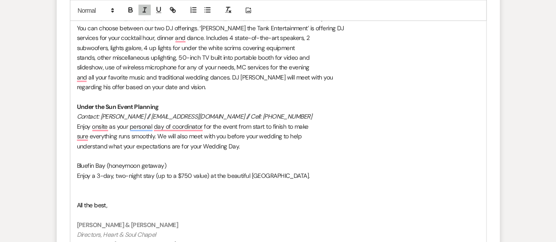
click at [149, 135] on p "sure everything runs smoothly. We will also meet with you before your wedding t…" at bounding box center [278, 136] width 402 height 10
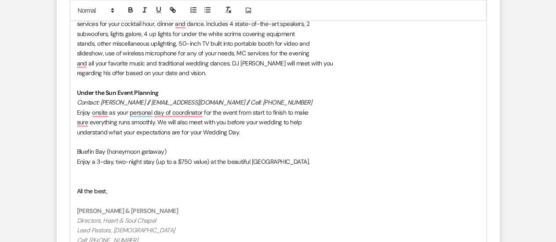
scroll to position [945, 0]
drag, startPoint x: 144, startPoint y: 112, endPoint x: 135, endPoint y: 118, distance: 10.4
click at [135, 118] on p "sure everything runs smoothly. We will also meet with you before your wedding t…" at bounding box center [278, 121] width 402 height 10
drag, startPoint x: 83, startPoint y: 122, endPoint x: 235, endPoint y: 128, distance: 153.0
click at [235, 128] on p "understand what your expectations are for your Wedding Day." at bounding box center [278, 132] width 402 height 10
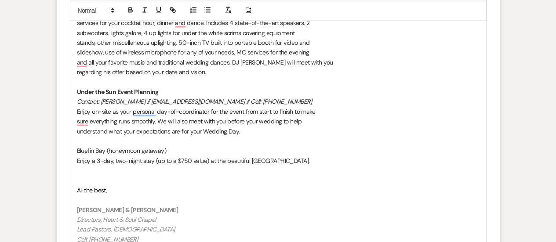
click at [153, 135] on p "understand what your expectations are for your Wedding Day." at bounding box center [278, 132] width 402 height 10
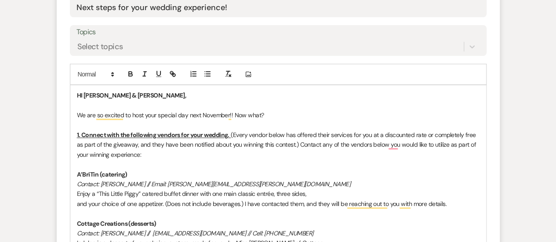
scroll to position [405, 0]
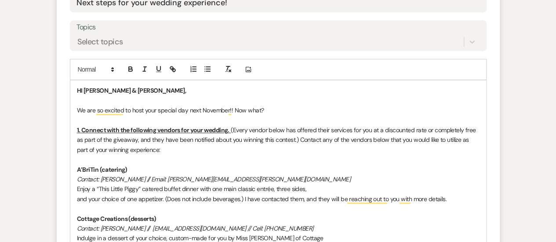
click at [233, 130] on p "1. Connect with the following vendors for your wedding. (Every vendor below has…" at bounding box center [278, 139] width 402 height 29
click at [231, 130] on p "1. Connect with the following vendors for your wedding. Every vendor below has …" at bounding box center [278, 139] width 402 height 29
click at [155, 65] on icon "button" at bounding box center [159, 69] width 8 height 8
click at [266, 153] on p "1. Connect with the following vendors for your wedding. ﻿ Every vendor below ha…" at bounding box center [278, 139] width 402 height 29
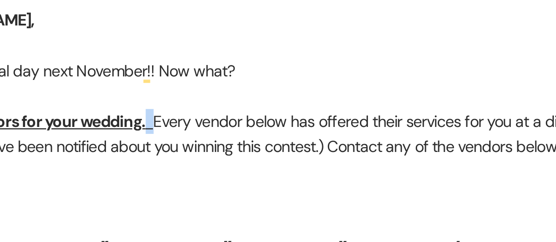
click at [228, 131] on p "1. Connect with the following vendors for your wedding. Every vendor below has …" at bounding box center [278, 139] width 402 height 29
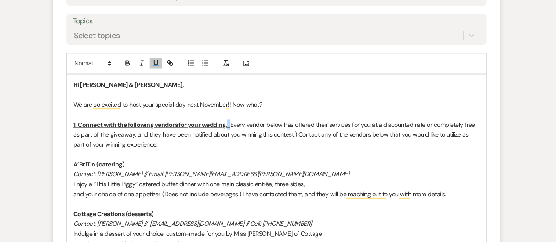
scroll to position [411, 0]
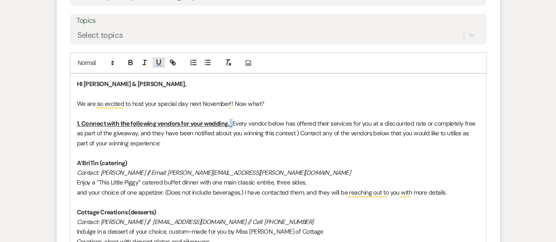
click at [155, 62] on icon "button" at bounding box center [159, 62] width 8 height 8
click at [273, 117] on p "To enrich screen reader interactions, please activate Accessibility in Grammarl…" at bounding box center [278, 114] width 402 height 10
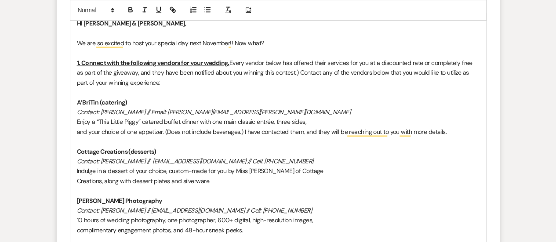
scroll to position [561, 0]
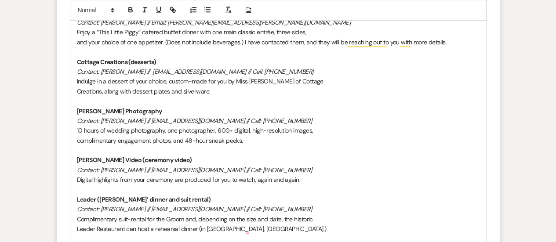
click at [187, 133] on p "10 hours of wedding photography, one photographer, 600+ digital, high-resolutio…" at bounding box center [278, 131] width 402 height 10
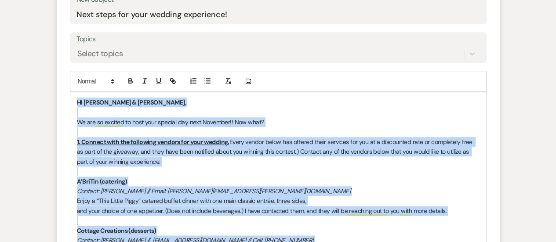
scroll to position [397, 0]
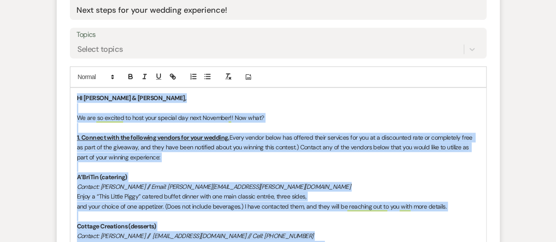
copy div "HI Joe & Danyel, We are so excited to host your special day next November!! Now…"
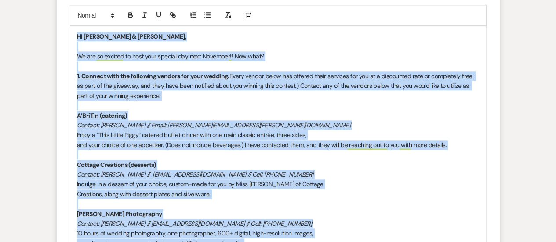
scroll to position [477, 0]
